Goal: Task Accomplishment & Management: Complete application form

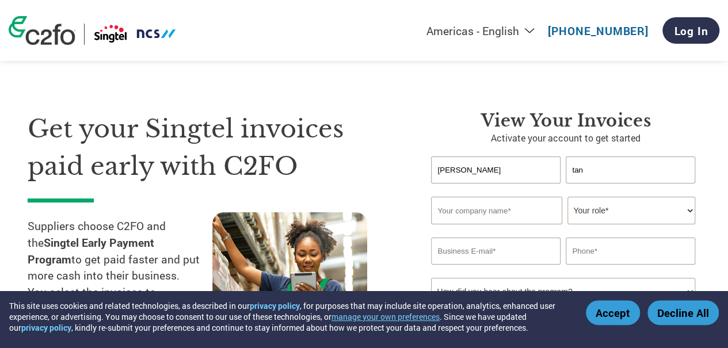
drag, startPoint x: 606, startPoint y: 169, endPoint x: 448, endPoint y: 126, distance: 163.4
click at [537, 162] on div "[PERSON_NAME]" at bounding box center [565, 170] width 269 height 27
type input "r"
type input "Tan"
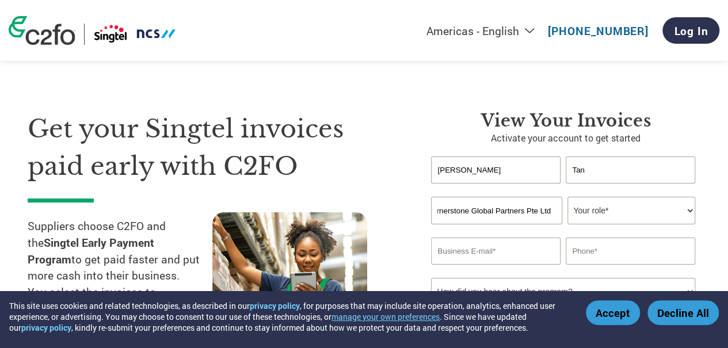
type input "Cornerstone Global Partners Pte Ltd"
click at [610, 207] on select "Your role* CFO Controller Credit Manager Finance Director Treasurer CEO Preside…" at bounding box center [631, 211] width 127 height 28
select select "ACCOUNTING"
click at [568, 198] on select "Your role* CFO Controller Credit Manager Finance Director Treasurer CEO Preside…" at bounding box center [631, 211] width 127 height 28
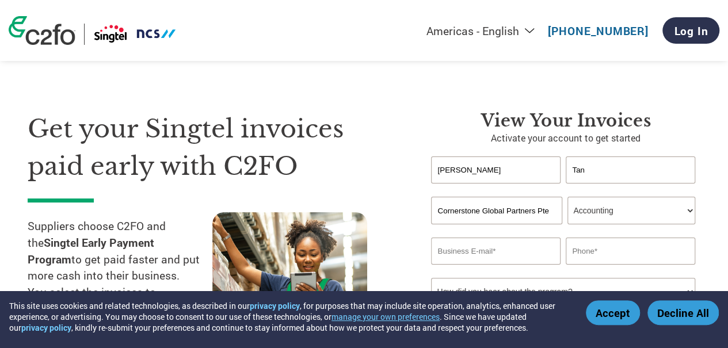
click at [508, 255] on input "email" at bounding box center [495, 251] width 129 height 27
type input "[PERSON_NAME][EMAIL_ADDRESS][DOMAIN_NAME]"
type input "96457727"
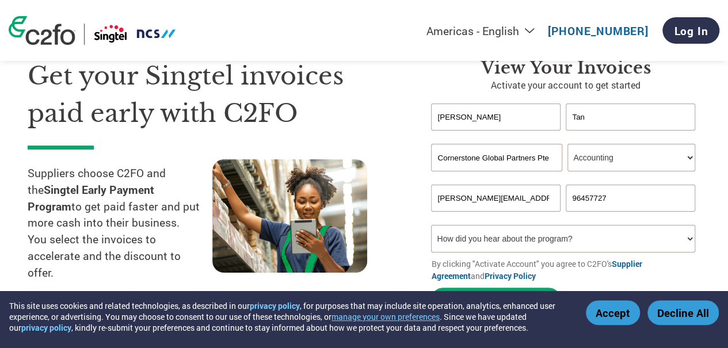
scroll to position [115, 0]
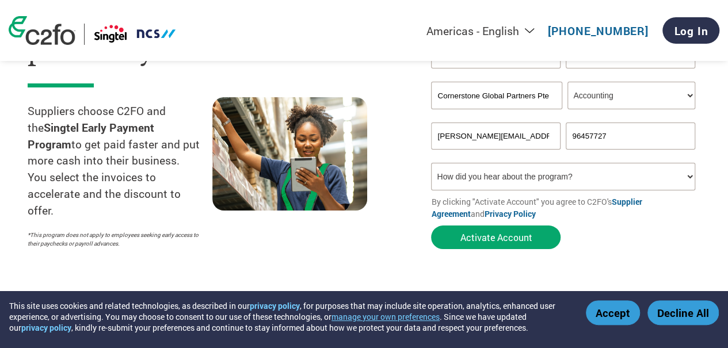
click at [584, 177] on select "How did you hear about the program? Received a letter Email Social Media Online…" at bounding box center [563, 177] width 264 height 28
select select "Email"
click at [431, 165] on select "How did you hear about the program? Received a letter Email Social Media Online…" at bounding box center [563, 177] width 264 height 28
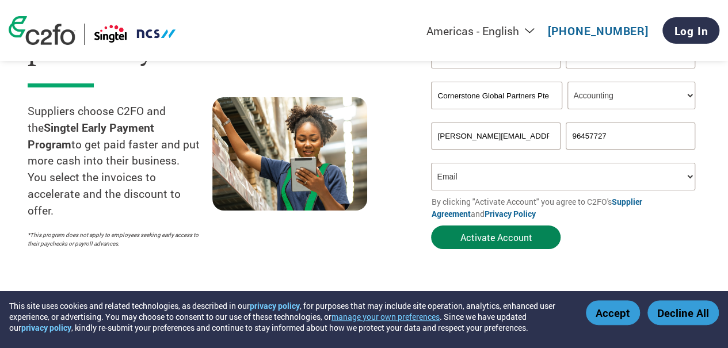
click at [487, 239] on button "Activate Account" at bounding box center [496, 238] width 130 height 24
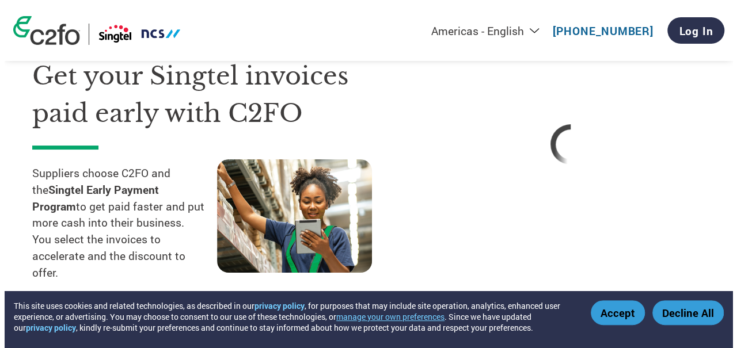
scroll to position [0, 0]
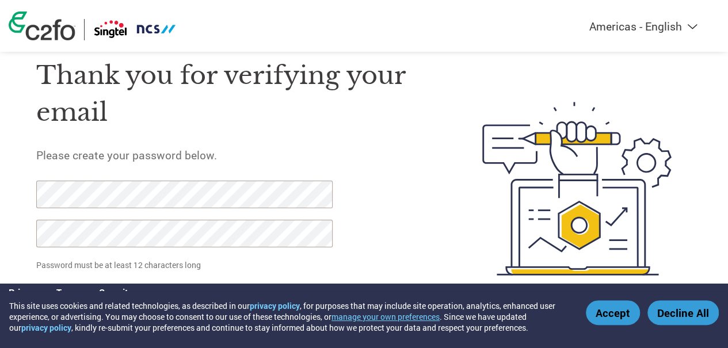
scroll to position [52, 0]
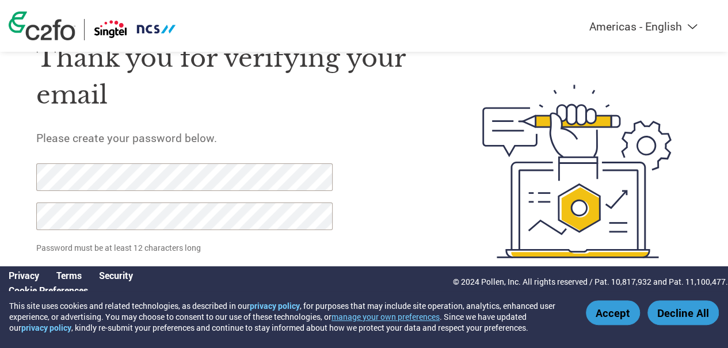
click at [377, 230] on div "Thank you for verifying your email Please create your password below. Password …" at bounding box center [232, 171] width 393 height 297
click at [696, 313] on button "Decline All" at bounding box center [683, 313] width 71 height 25
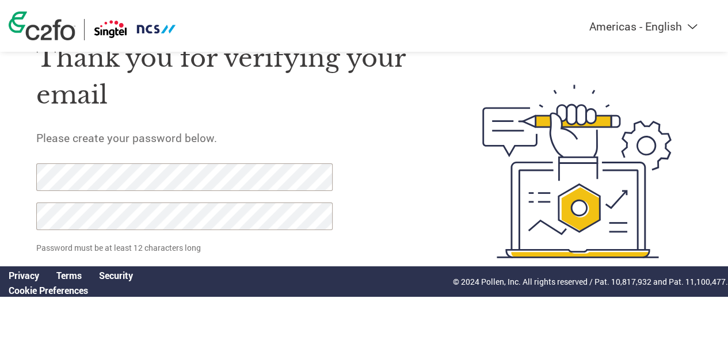
click input "Set Password" at bounding box center [93, 280] width 114 height 24
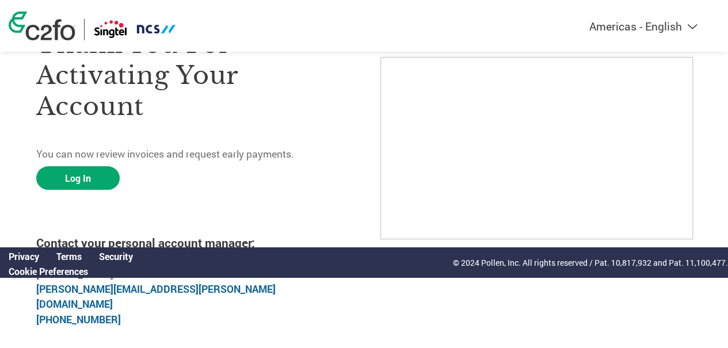
scroll to position [73, 0]
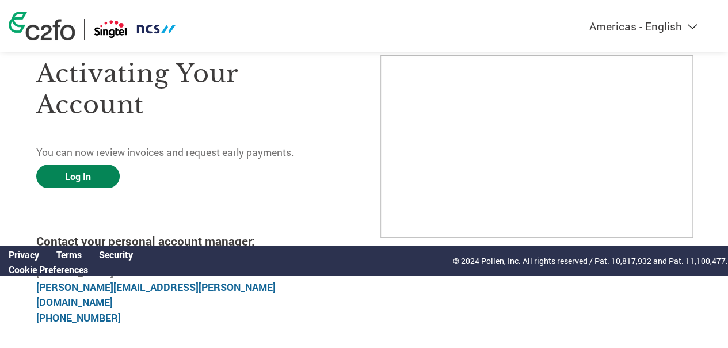
click at [84, 174] on link "Log In" at bounding box center [77, 177] width 83 height 24
